Goal: Find specific page/section: Find specific page/section

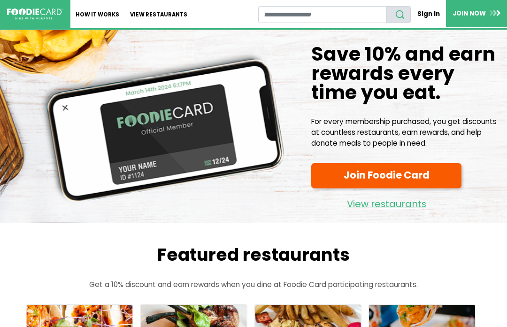
click at [376, 208] on link "View restaurants" at bounding box center [386, 202] width 150 height 20
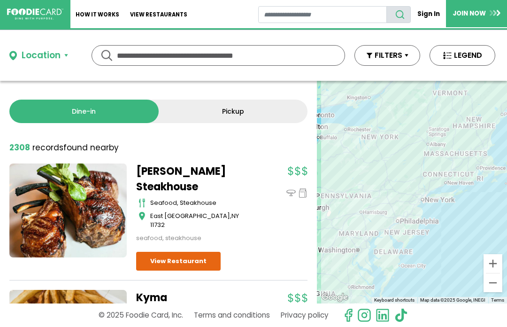
click at [248, 57] on input "text" at bounding box center [218, 56] width 203 height 20
type input "**********"
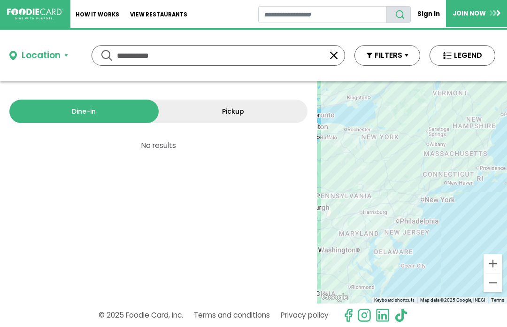
click at [236, 60] on input "**********" at bounding box center [218, 56] width 203 height 20
click at [338, 59] on button "button" at bounding box center [333, 55] width 11 height 11
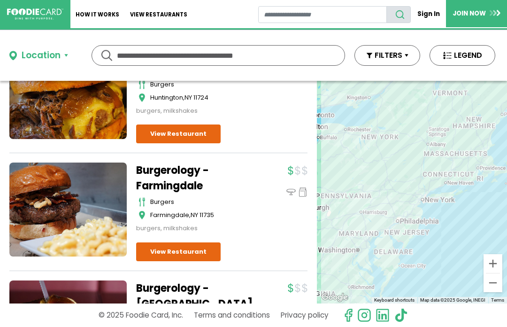
scroll to position [1230, 0]
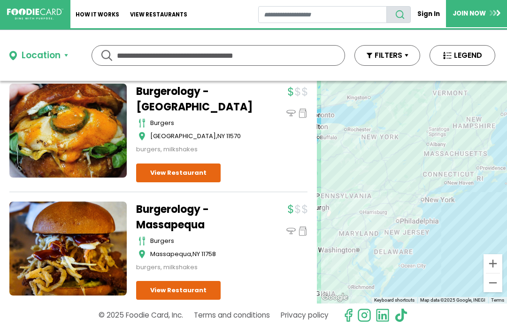
click at [45, 60] on div "Location" at bounding box center [41, 56] width 39 height 14
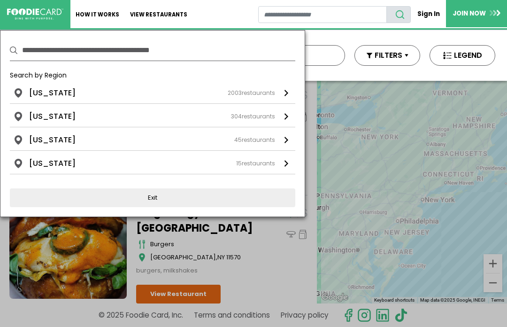
click at [107, 100] on link "[US_STATE] 2003 restaurants" at bounding box center [152, 95] width 285 height 16
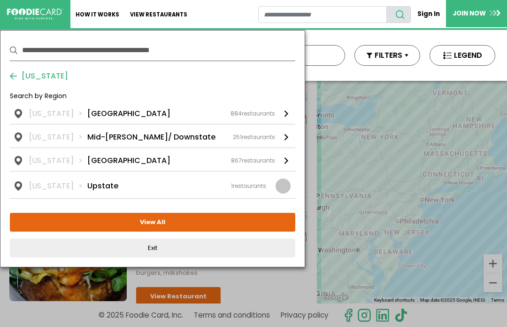
scroll to position [1412, 0]
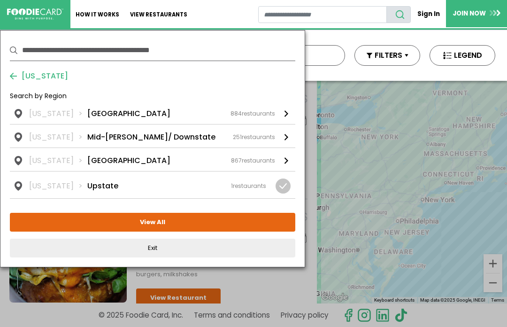
click at [117, 113] on li "[GEOGRAPHIC_DATA]" at bounding box center [128, 113] width 83 height 11
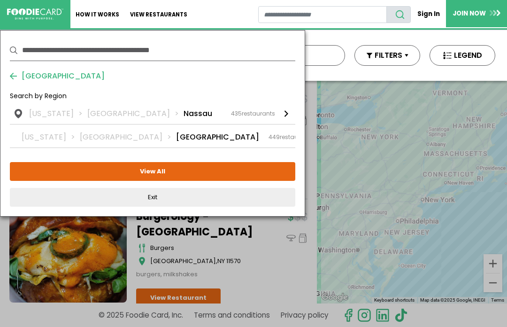
click at [257, 114] on div "435 restaurants" at bounding box center [253, 113] width 44 height 8
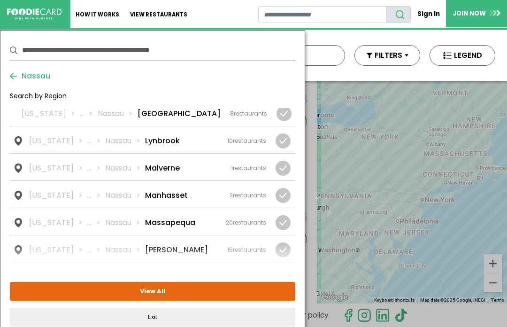
scroll to position [772, 0]
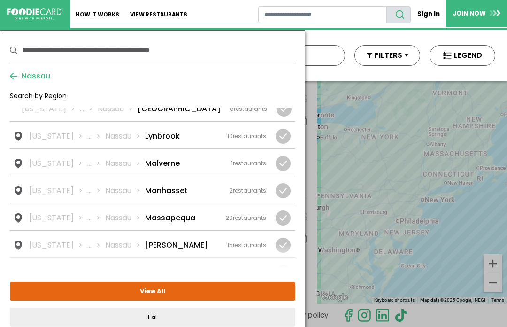
click at [178, 212] on li "Massapequa" at bounding box center [170, 217] width 50 height 11
click at [211, 296] on button "View Selected ( 1 )" at bounding box center [152, 291] width 285 height 19
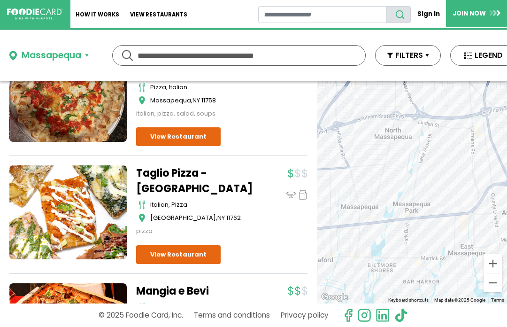
scroll to position [599, 0]
